Goal: Information Seeking & Learning: Learn about a topic

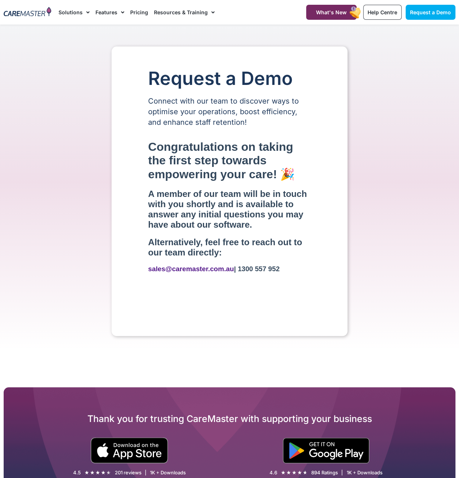
drag, startPoint x: 303, startPoint y: 296, endPoint x: 149, endPoint y: 296, distance: 153.7
click at [149, 273] on h3 "sales @caremaster .com .au | 1300 557 952" at bounding box center [229, 269] width 163 height 8
drag, startPoint x: 149, startPoint y: 296, endPoint x: 157, endPoint y: 296, distance: 8.0
copy strong "sales @caremaster .com .au | 1300 557 952"
click at [137, 13] on link "Pricing" at bounding box center [139, 12] width 18 height 25
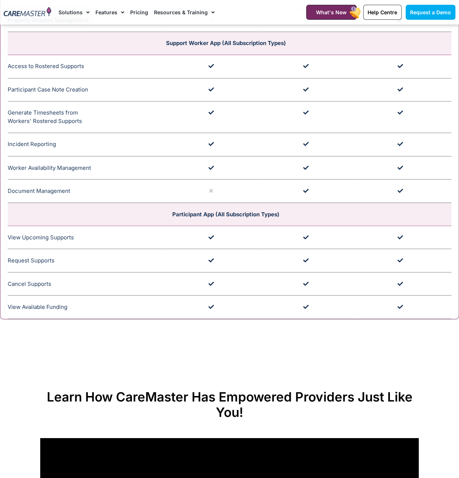
scroll to position [1903, 0]
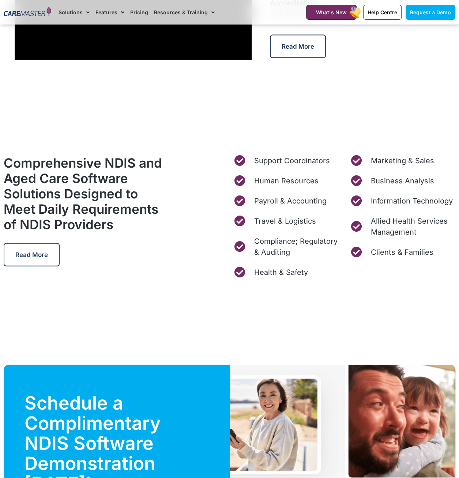
scroll to position [2232, 0]
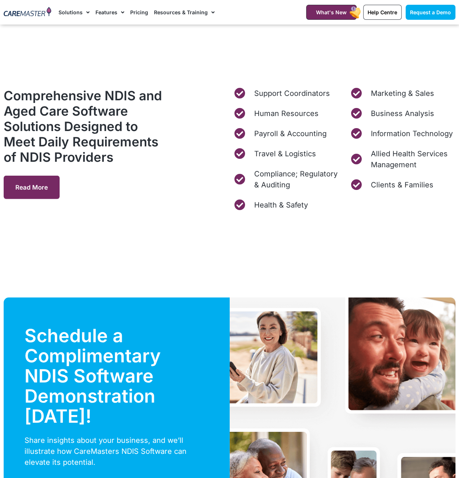
click at [23, 180] on link "Read More" at bounding box center [32, 187] width 56 height 23
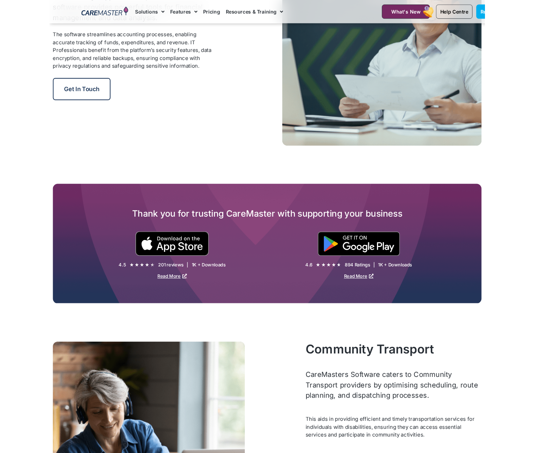
scroll to position [1035, 0]
